Goal: Find contact information: Find contact information

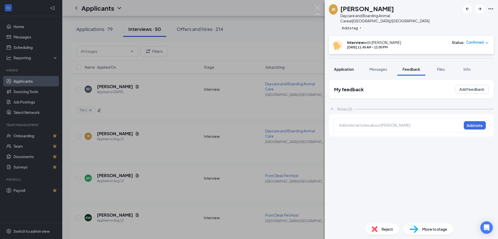
click at [334, 64] on button "Application" at bounding box center [344, 69] width 30 height 13
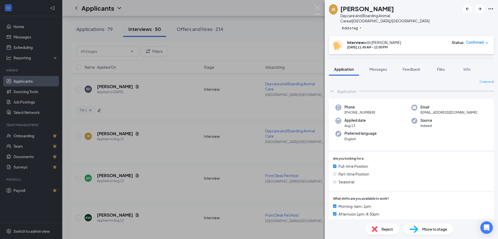
click at [355, 110] on span "[PHONE_NUMBER]" at bounding box center [360, 112] width 31 height 5
copy span "[PHONE_NUMBER]"
click at [431, 110] on span "[EMAIL_ADDRESS][DOMAIN_NAME]" at bounding box center [449, 112] width 57 height 5
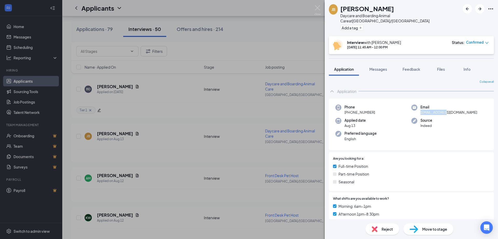
click at [431, 110] on span "[EMAIL_ADDRESS][DOMAIN_NAME]" at bounding box center [449, 112] width 57 height 5
copy span "[EMAIL_ADDRESS][DOMAIN_NAME]"
